Goal: Information Seeking & Learning: Learn about a topic

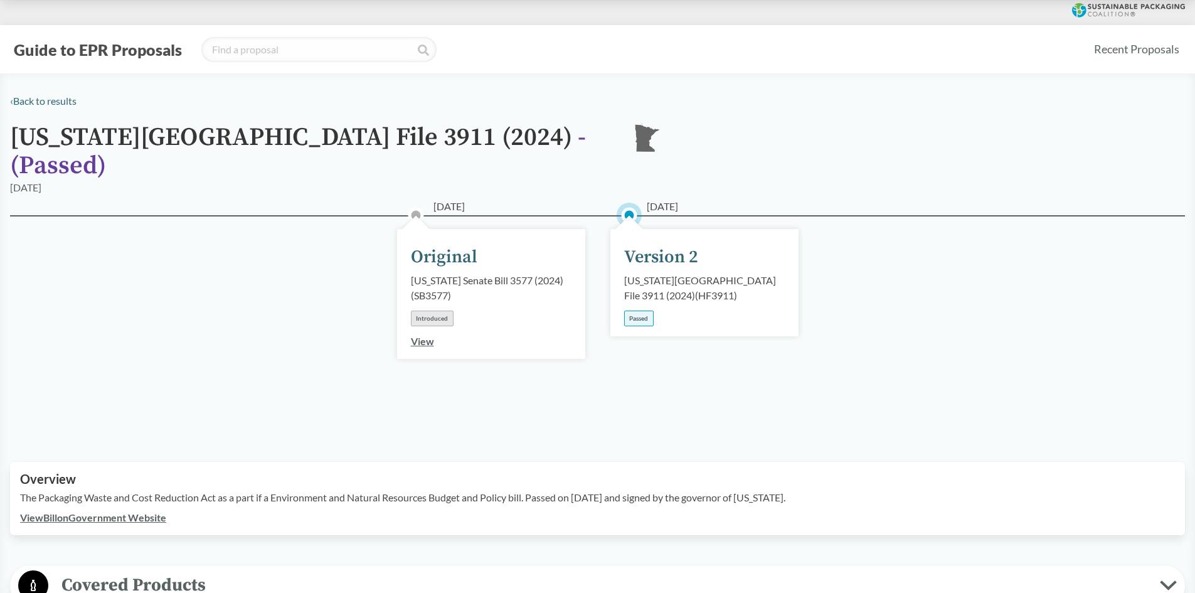
click at [643, 244] on div "Version 2" at bounding box center [661, 257] width 74 height 26
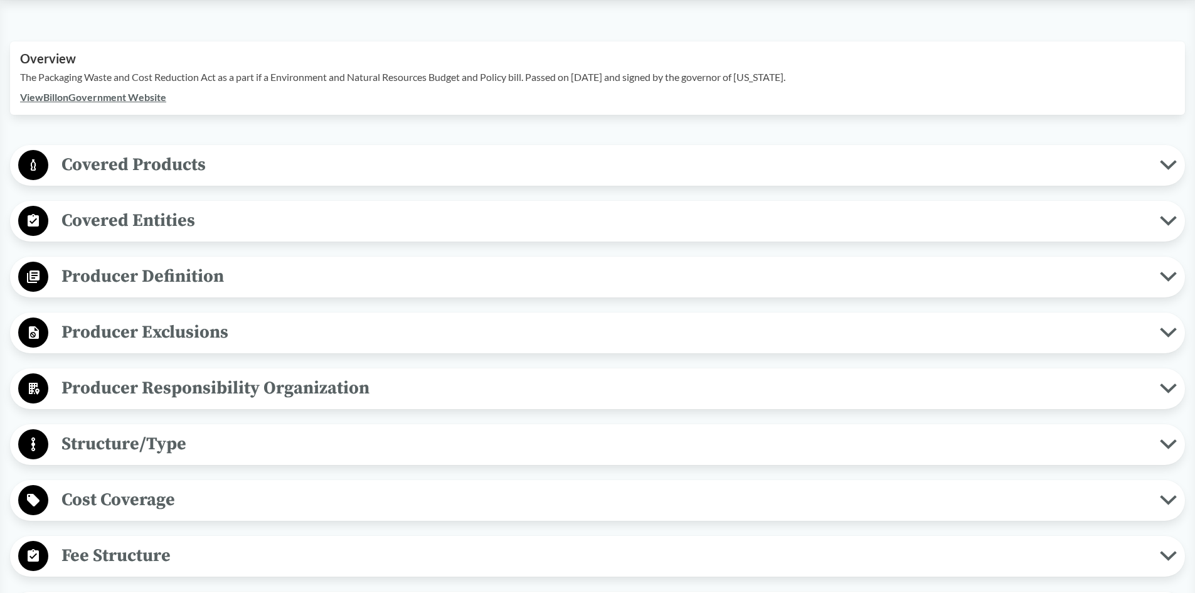
scroll to position [439, 0]
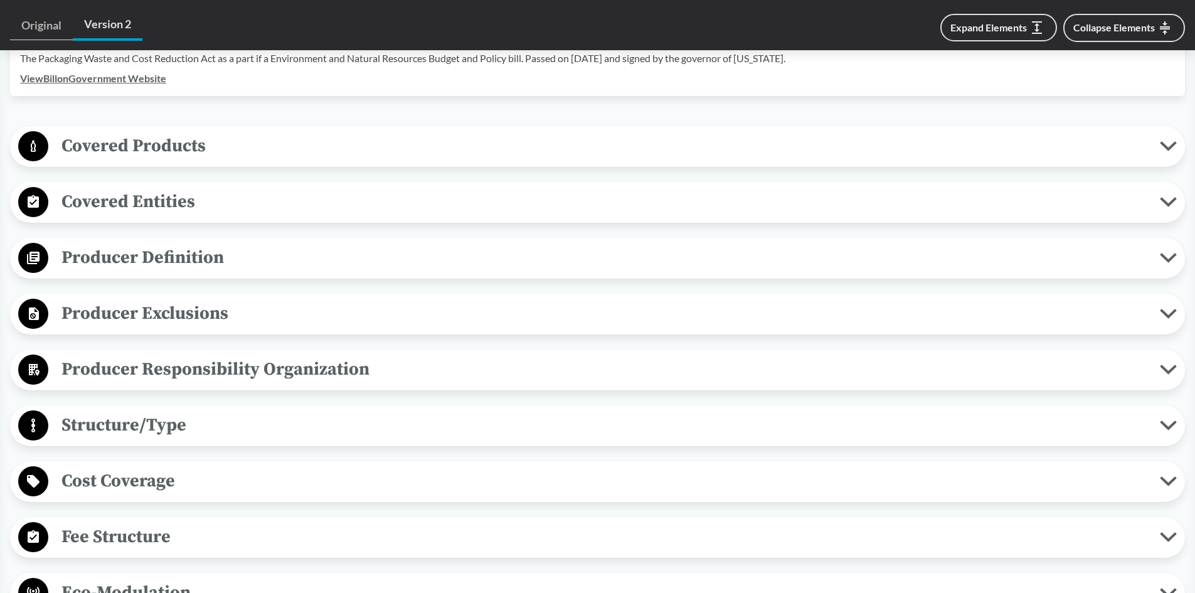
click at [435, 314] on div "Producer Exclusions Small Businesses Producer does not include de minimis produ…" at bounding box center [597, 314] width 1175 height 41
click at [445, 301] on span "Producer Exclusions" at bounding box center [604, 313] width 1112 height 28
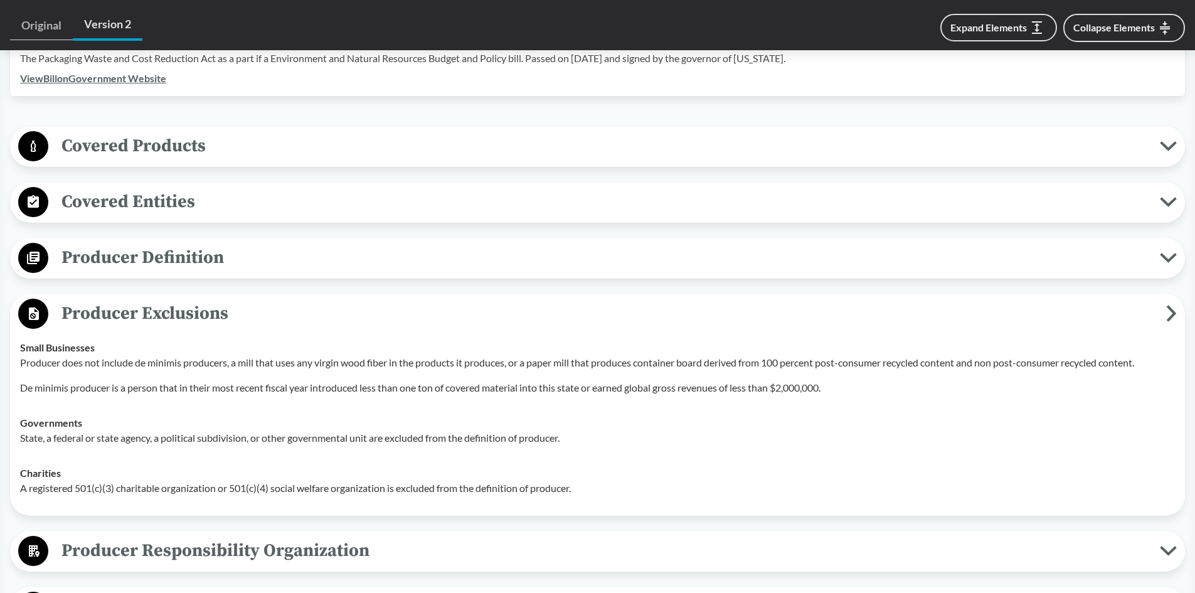
drag, startPoint x: 668, startPoint y: 314, endPoint x: 481, endPoint y: 356, distance: 191.8
click at [482, 356] on div "Producer does not include de minimis producers, a mill that uses any virgin woo…" at bounding box center [597, 375] width 1155 height 40
drag, startPoint x: 479, startPoint y: 355, endPoint x: 403, endPoint y: 350, distance: 76.1
click at [403, 355] on p "Producer does not include de minimis producers, a mill that uses any virgin woo…" at bounding box center [597, 362] width 1155 height 15
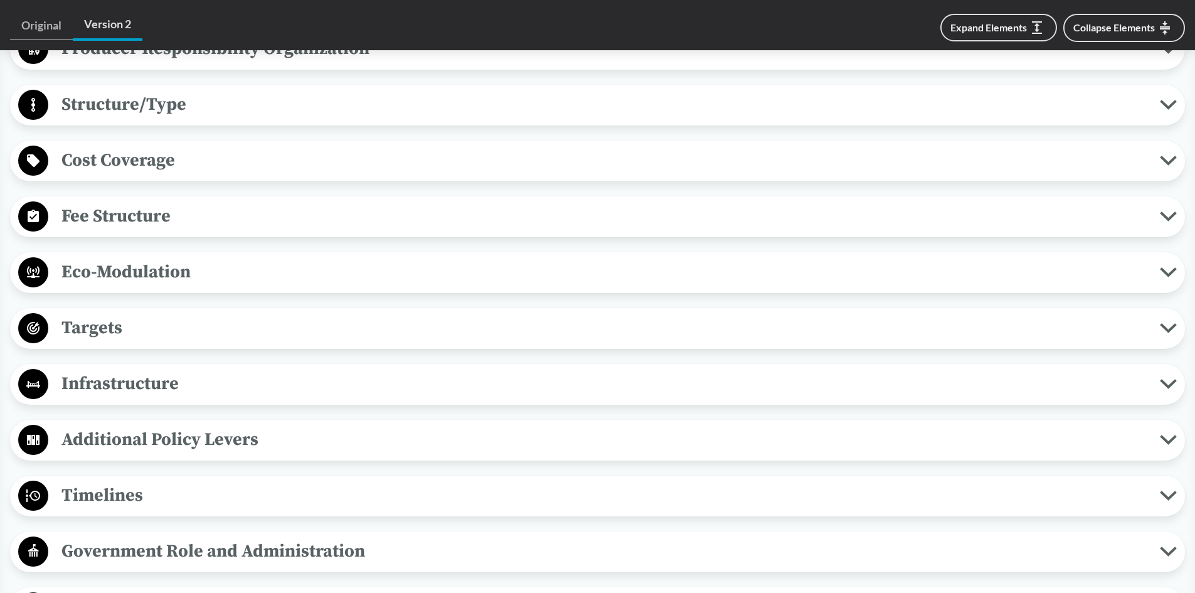
scroll to position [1004, 0]
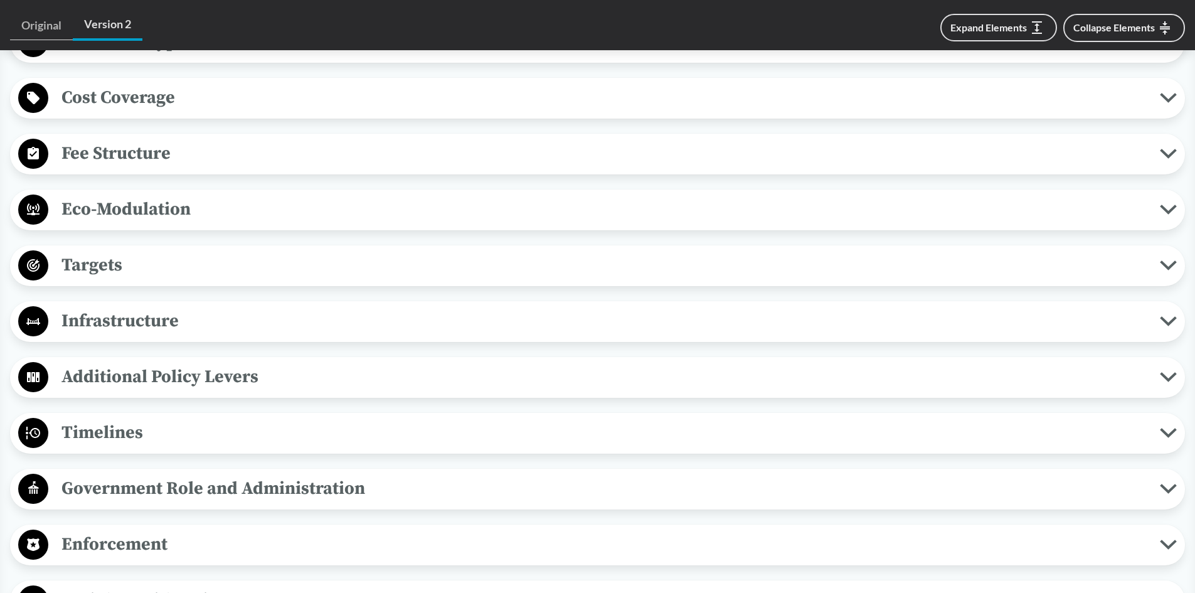
click at [375, 423] on span "Timelines" at bounding box center [604, 432] width 1112 height 28
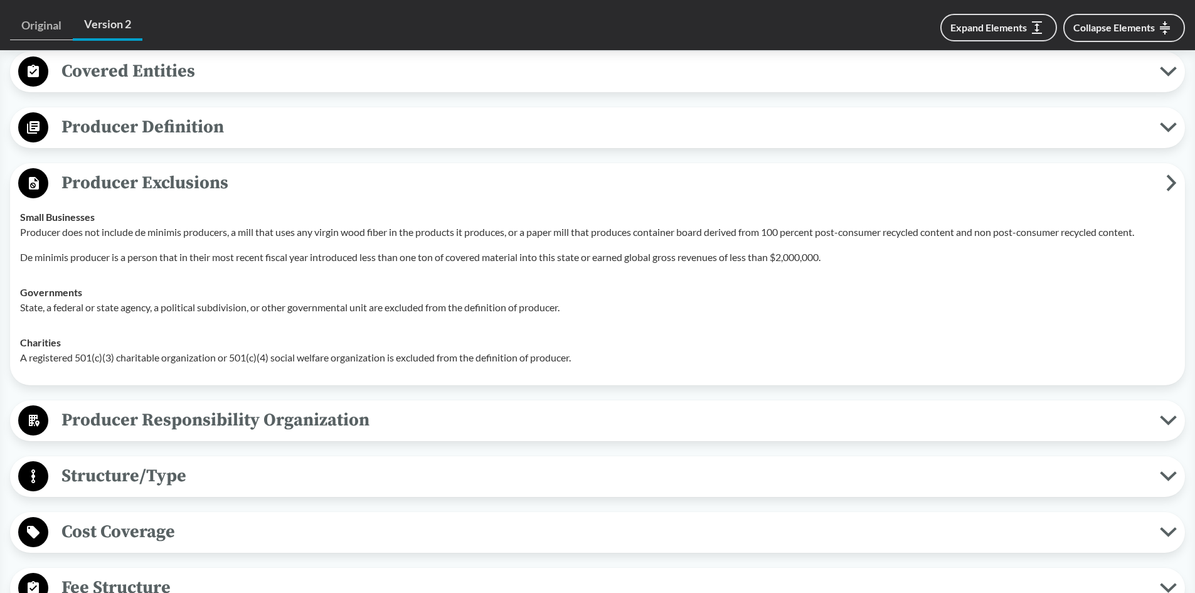
scroll to position [565, 0]
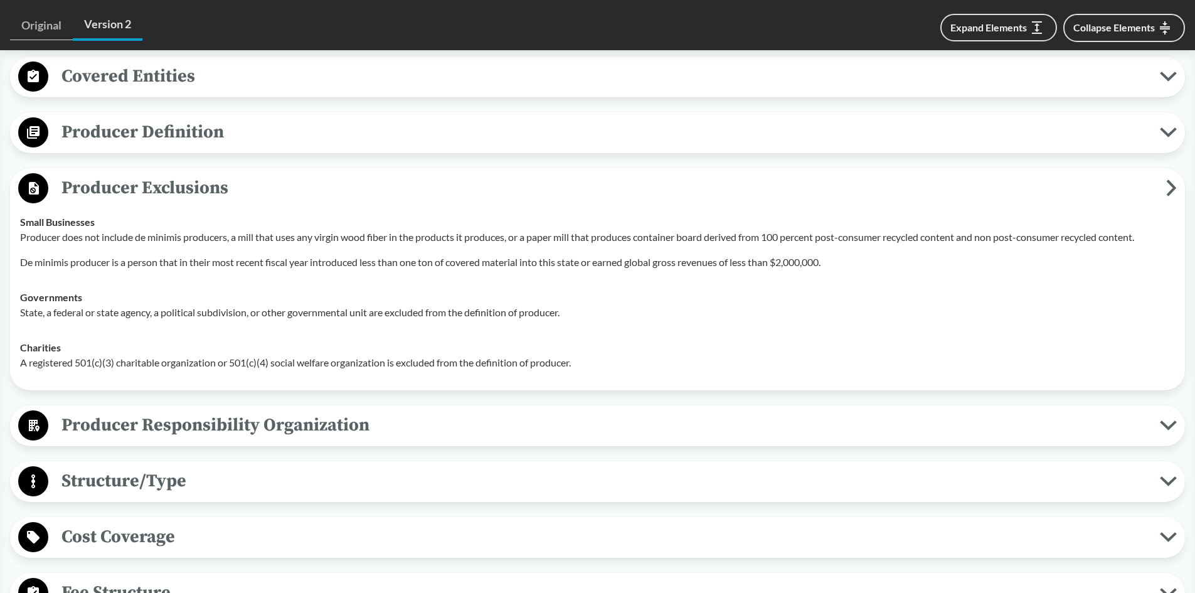
click at [145, 411] on span "Producer Responsibility Organization" at bounding box center [604, 425] width 1112 height 28
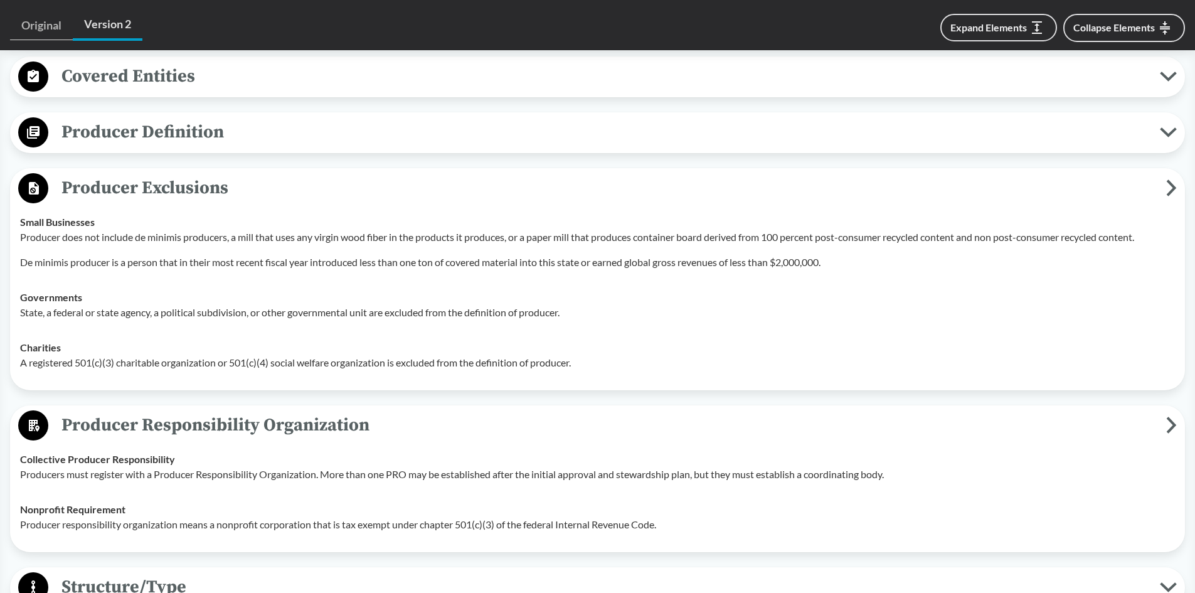
drag, startPoint x: 271, startPoint y: 388, endPoint x: 256, endPoint y: 476, distance: 89.1
click at [256, 492] on td "Nonprofit Requirement Producer responsibility organization means a nonprofit co…" at bounding box center [597, 517] width 1166 height 50
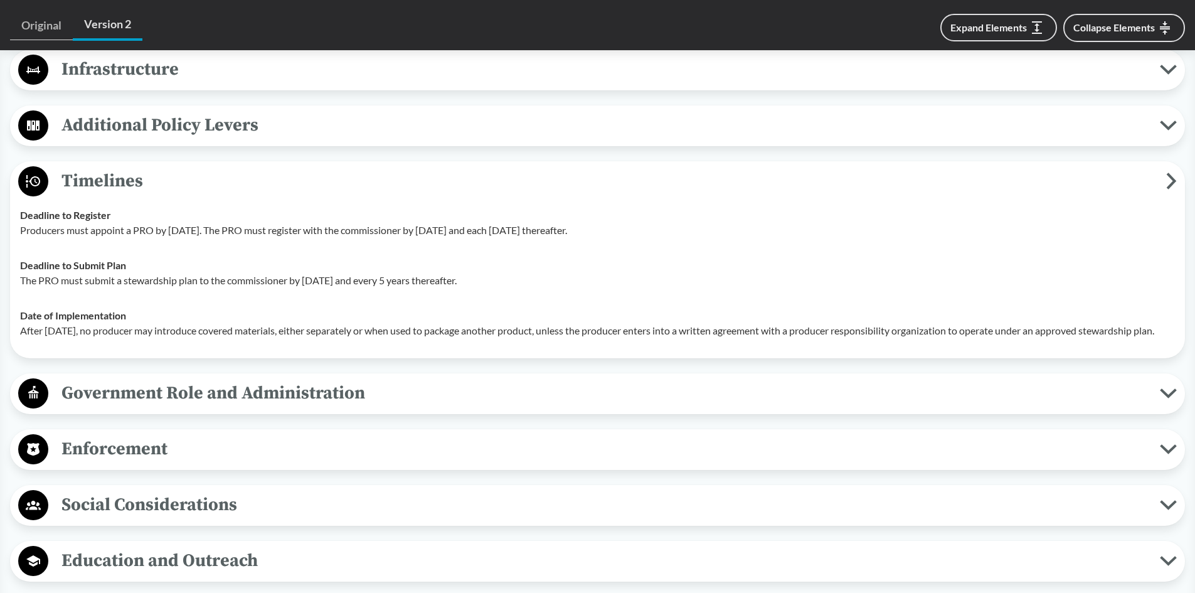
scroll to position [1380, 0]
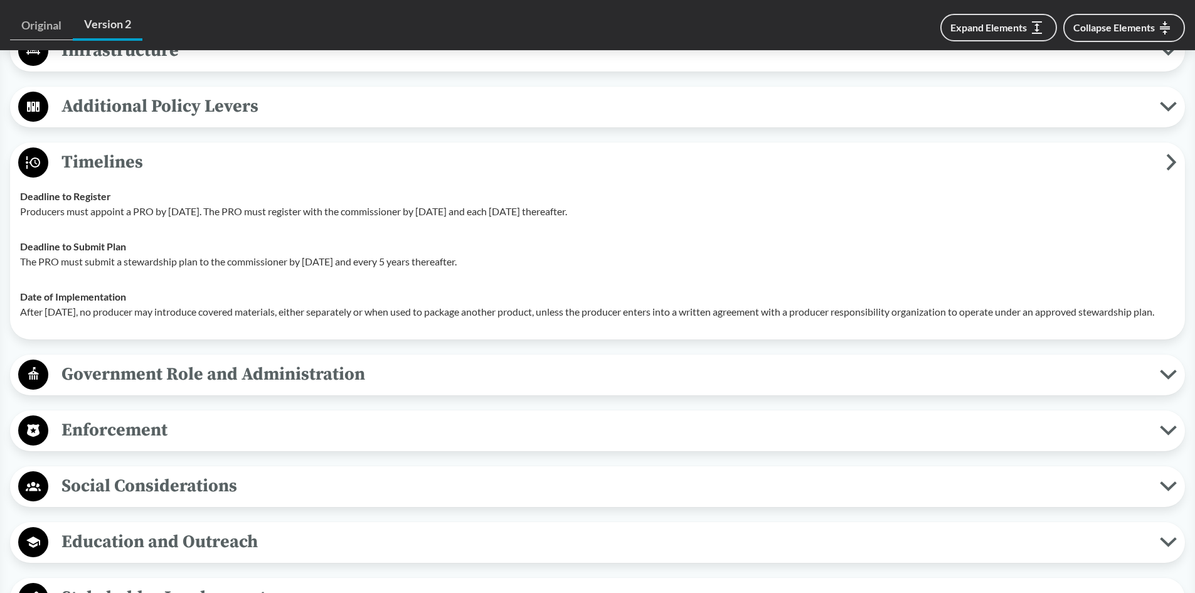
click at [199, 430] on span "Enforcement" at bounding box center [604, 430] width 1112 height 28
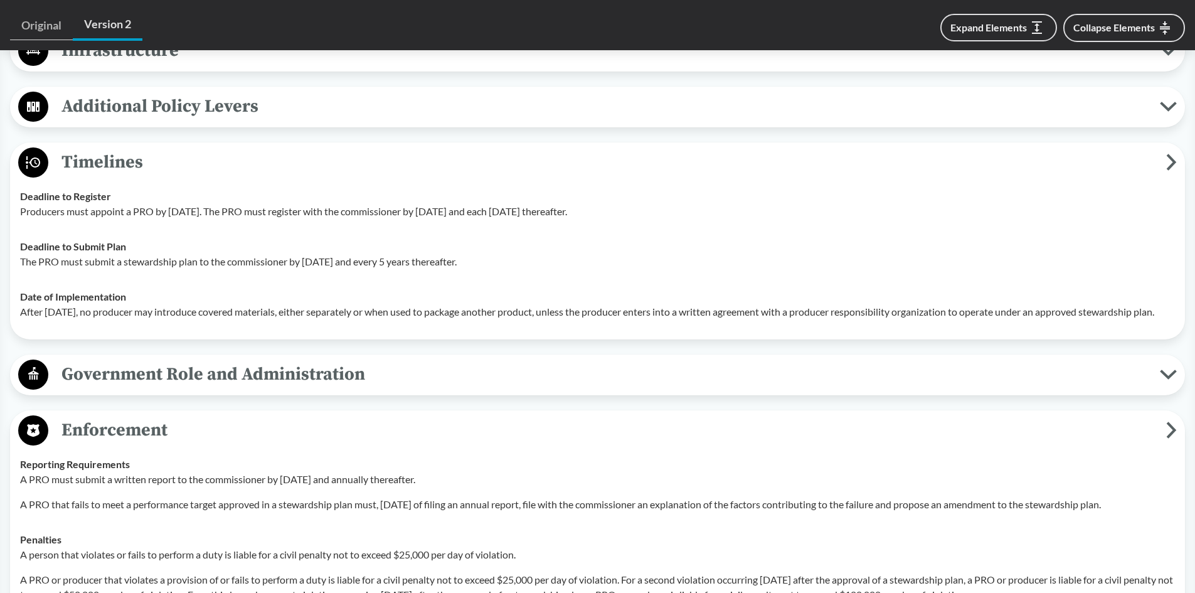
scroll to position [1443, 0]
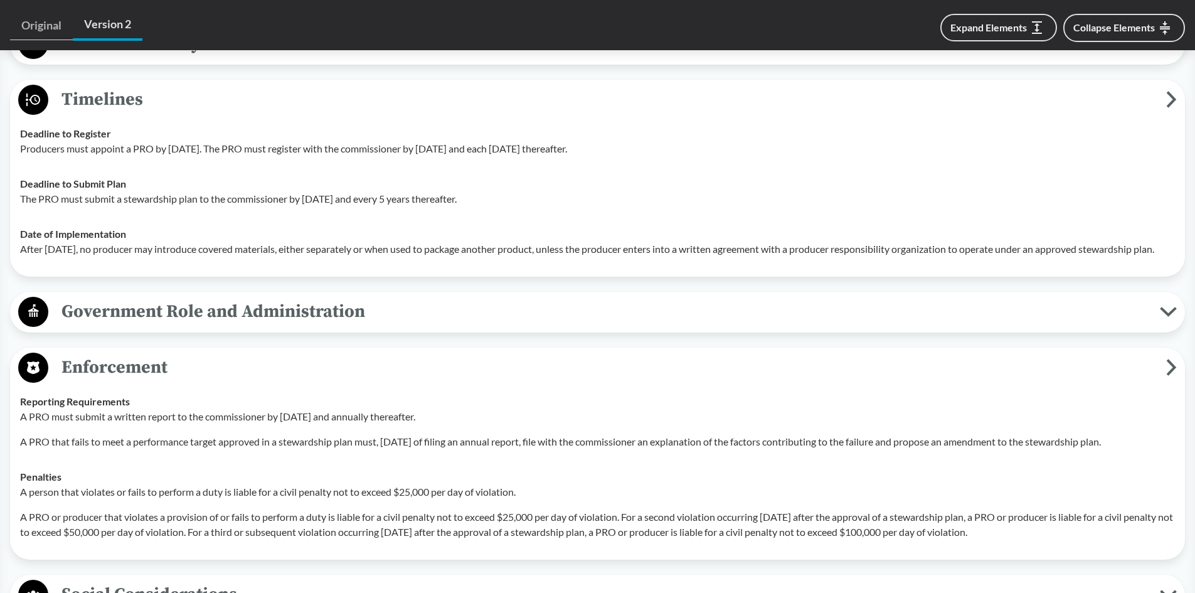
click at [612, 487] on p "A person that violates or fails to perform a duty is liable for a civil penalty…" at bounding box center [597, 491] width 1155 height 15
drag, startPoint x: 19, startPoint y: 515, endPoint x: 1129, endPoint y: 535, distance: 1110.1
click at [1129, 535] on td "Penalties A person that violates or fails to perform a duty is liable for a civ…" at bounding box center [597, 504] width 1166 height 90
copy p "A PRO or producer that violates a provision of or fails to perform a duty is li…"
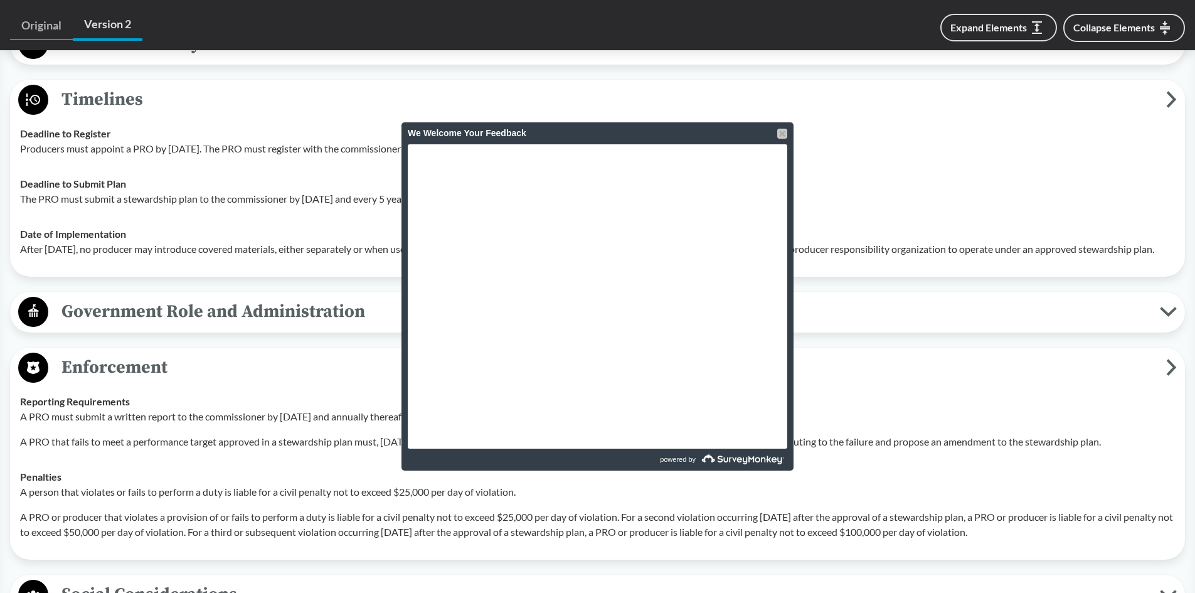
click at [784, 133] on div at bounding box center [782, 134] width 10 height 10
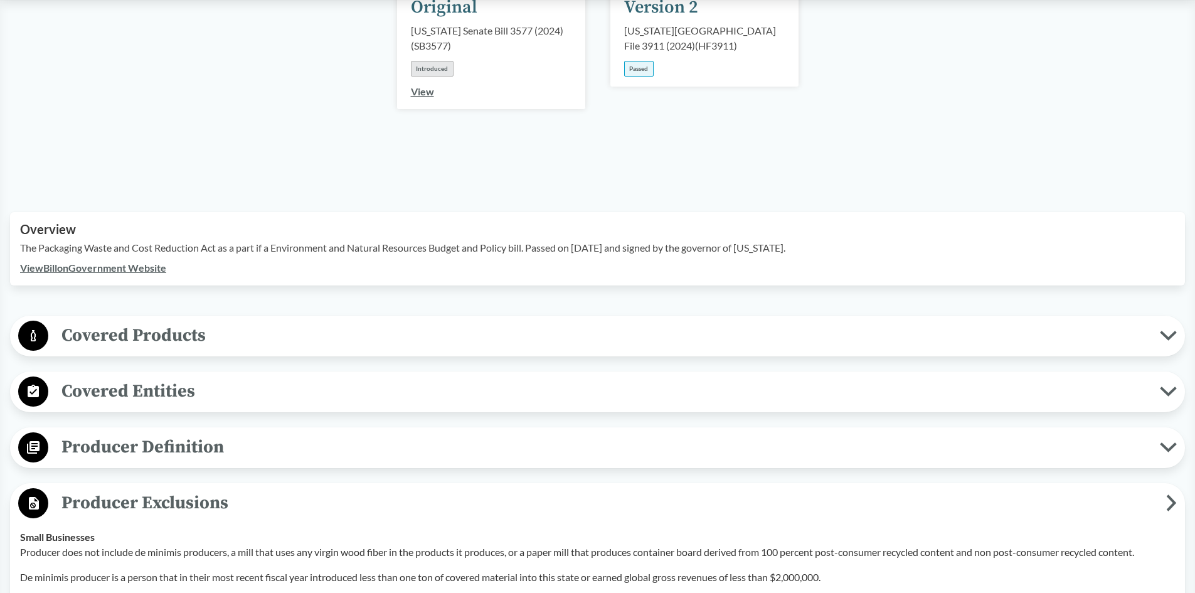
scroll to position [251, 0]
click at [189, 432] on span "Producer Definition" at bounding box center [604, 446] width 1112 height 28
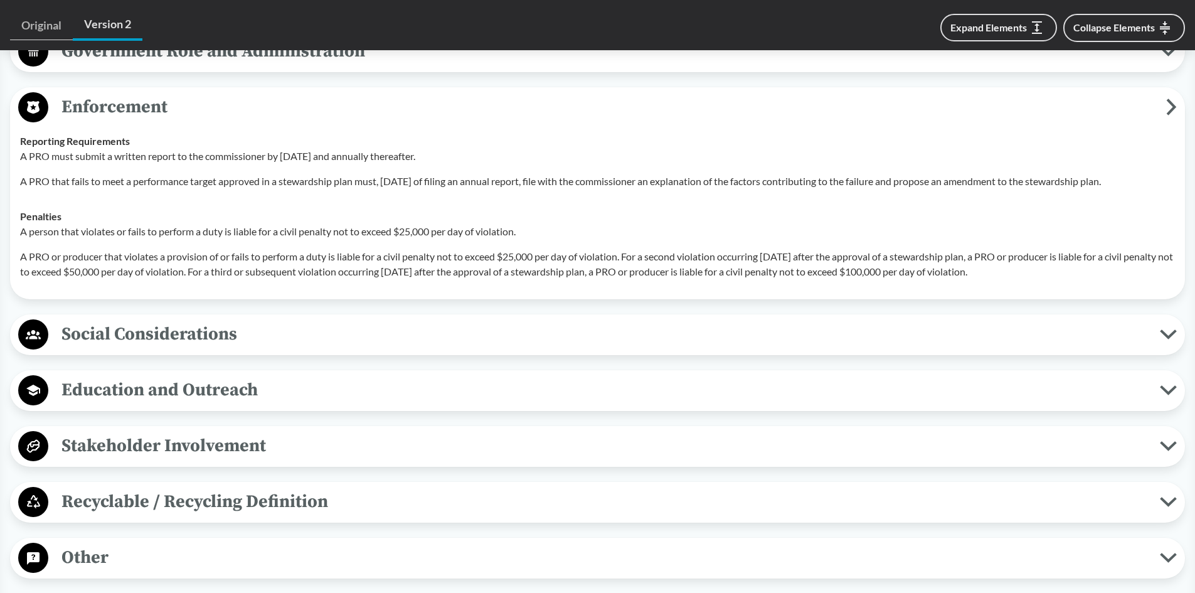
scroll to position [2133, 0]
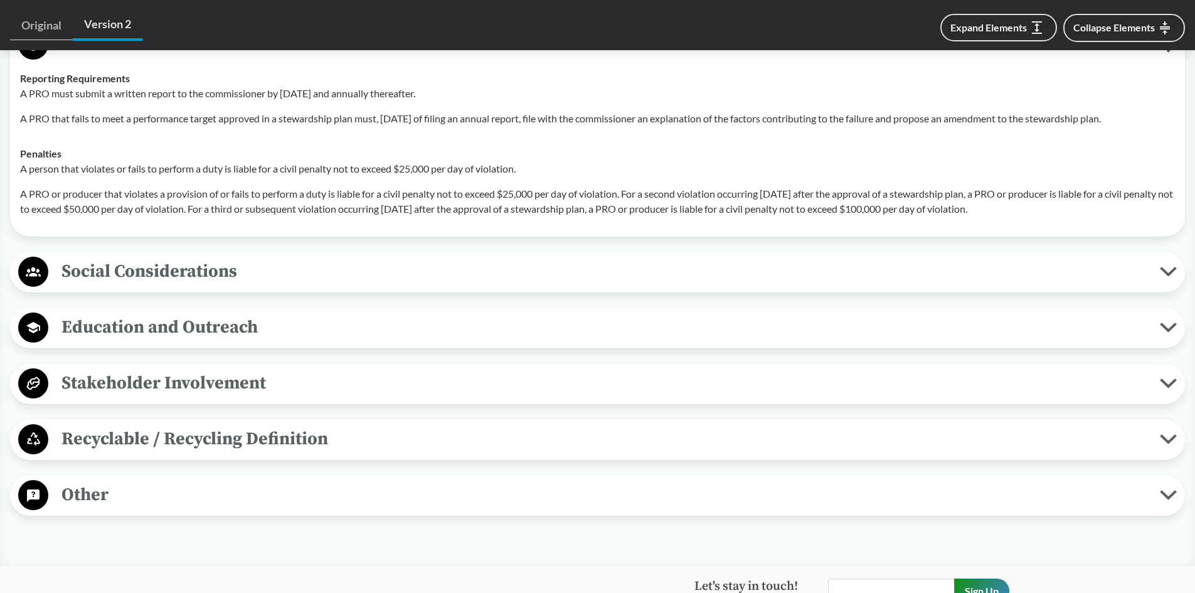
click at [297, 261] on span "Social Considerations" at bounding box center [604, 271] width 1112 height 28
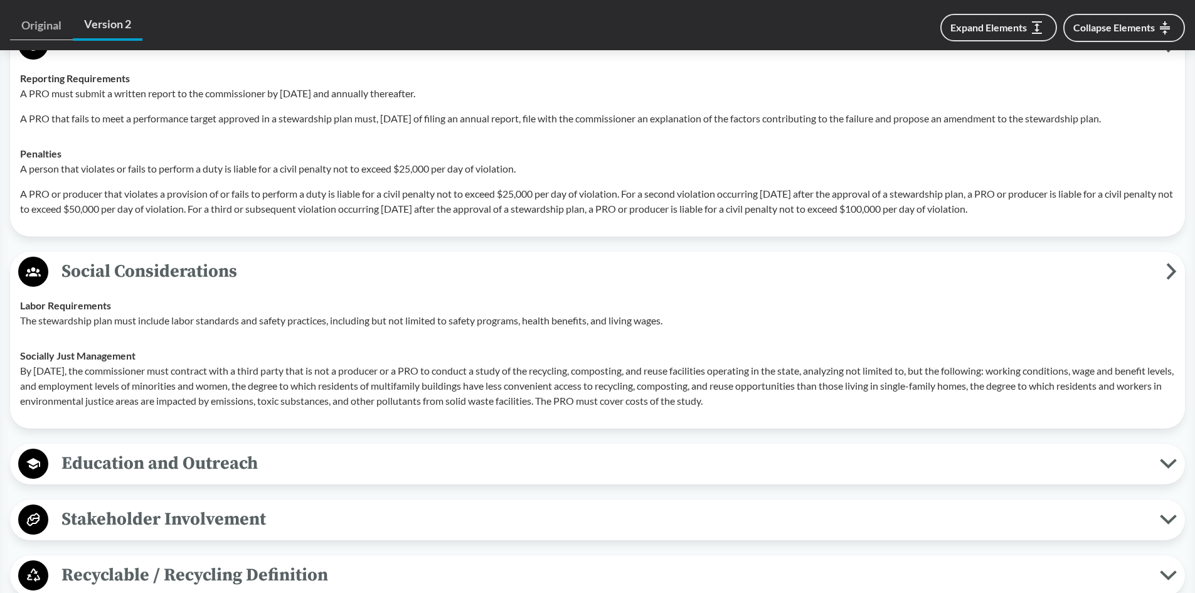
click at [292, 268] on span "Social Considerations" at bounding box center [607, 271] width 1118 height 28
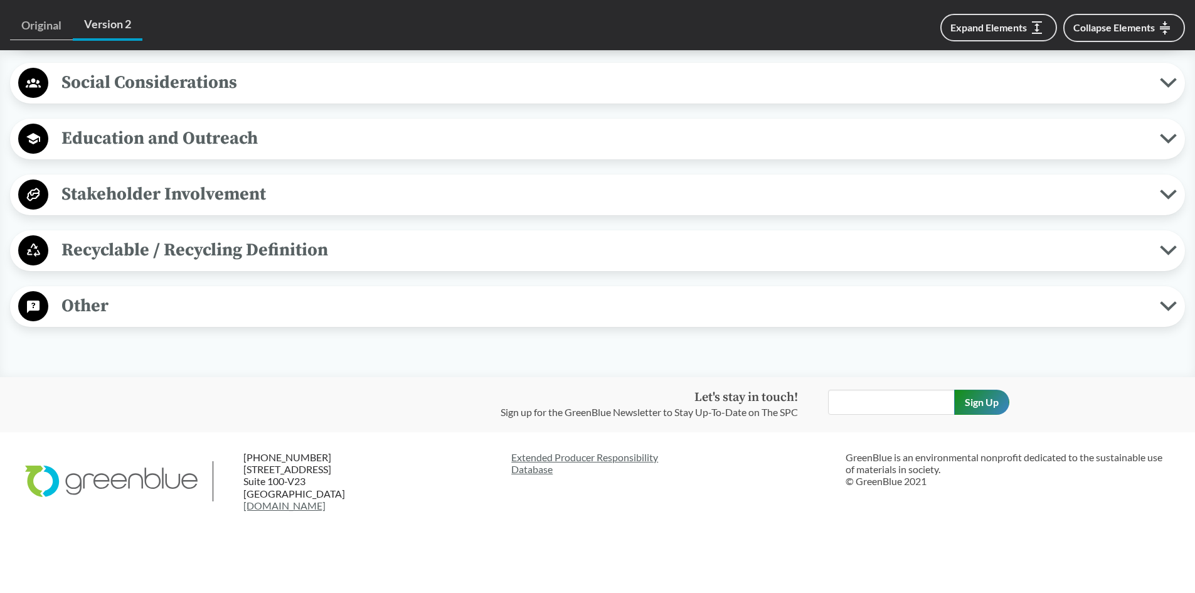
scroll to position [2323, 0]
